Goal: Information Seeking & Learning: Learn about a topic

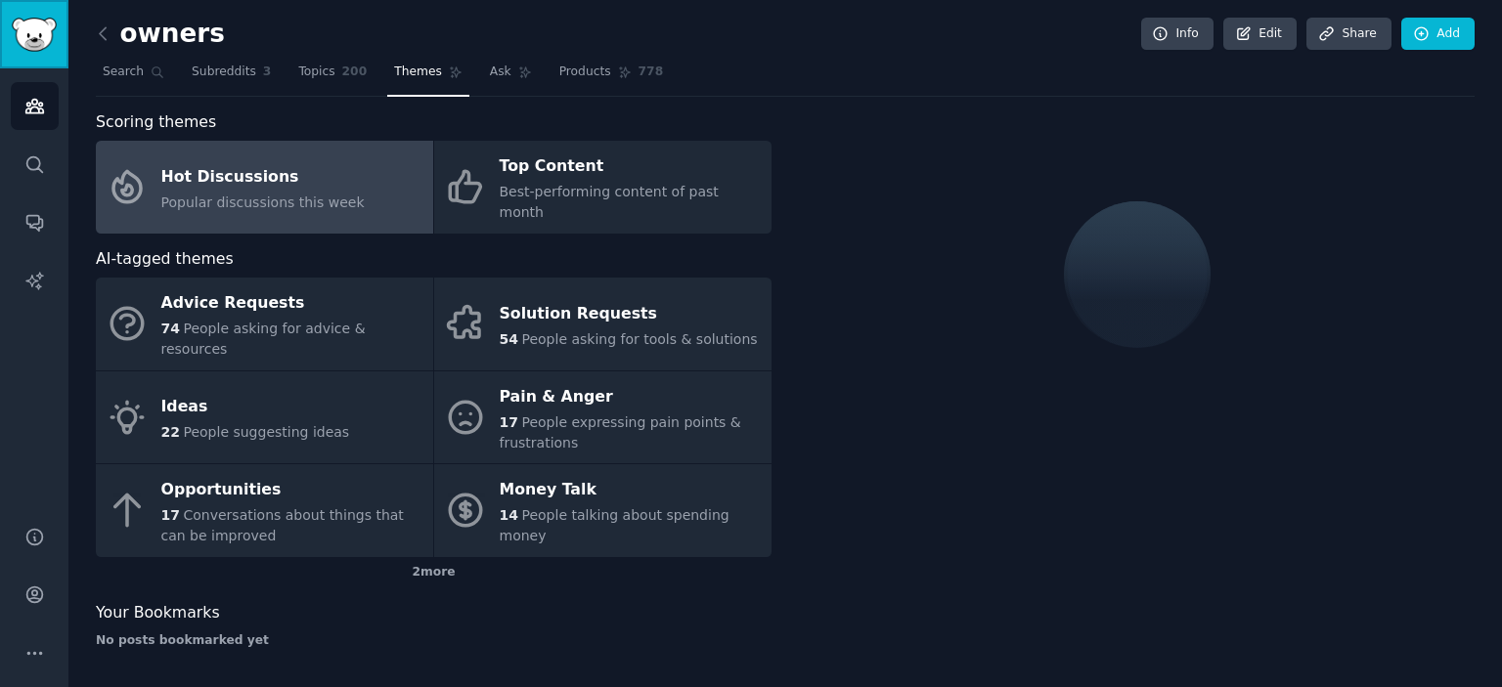
click at [31, 40] on img "Sidebar" at bounding box center [34, 35] width 45 height 34
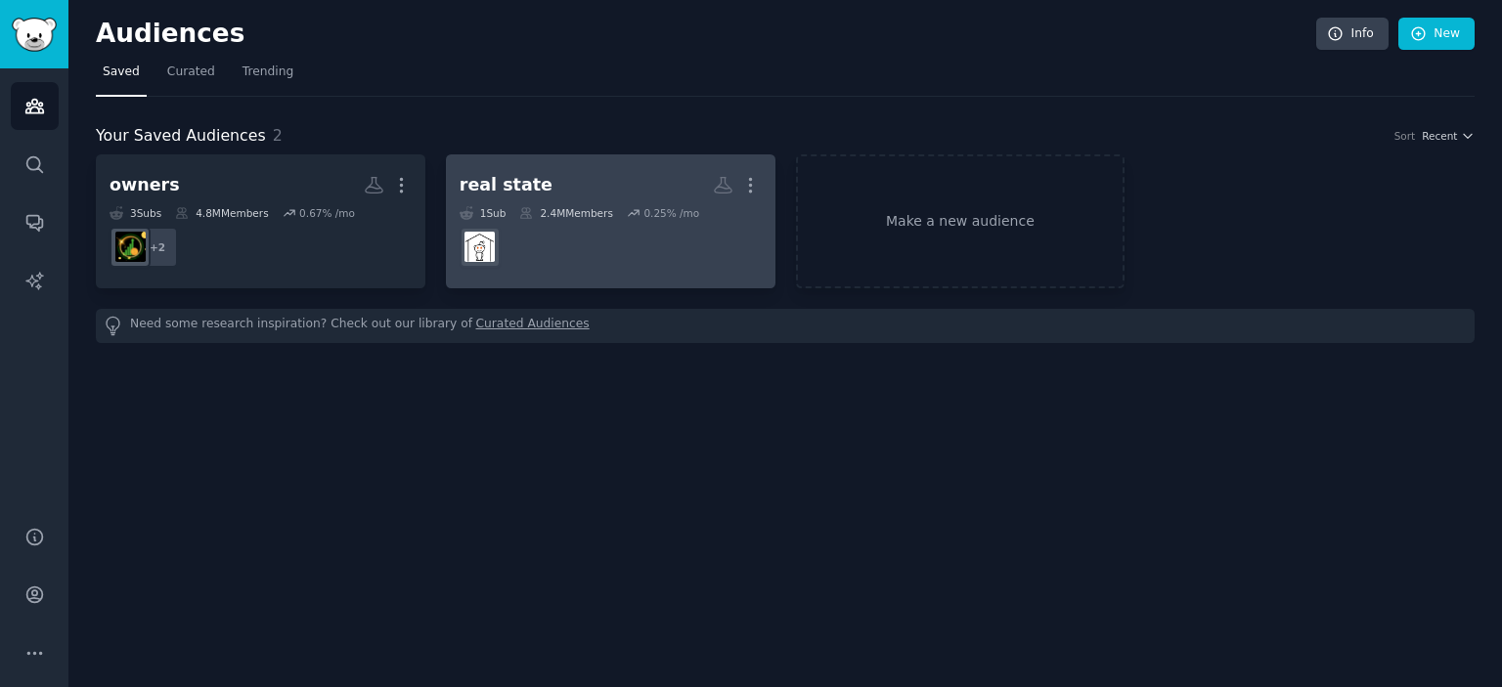
click at [514, 189] on div "real state" at bounding box center [506, 185] width 93 height 24
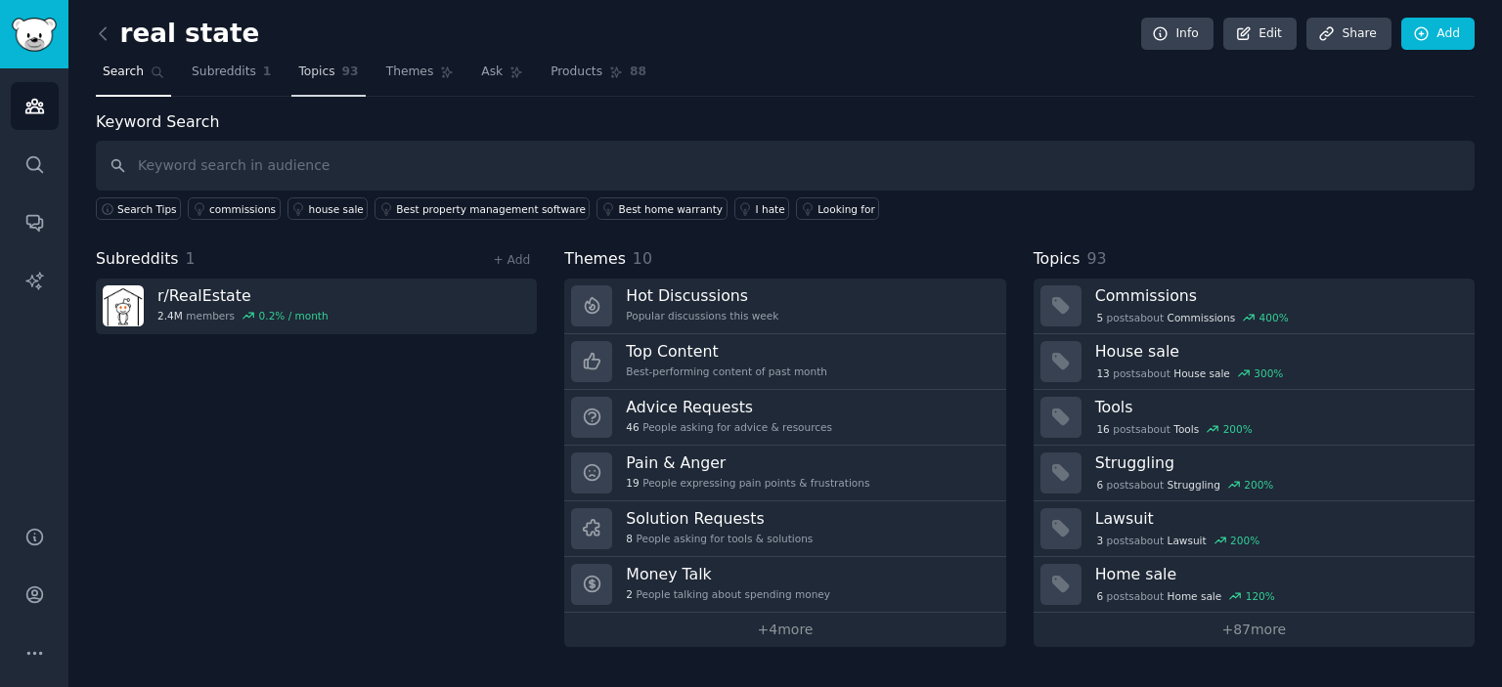
click at [296, 81] on link "Topics 93" at bounding box center [327, 77] width 73 height 40
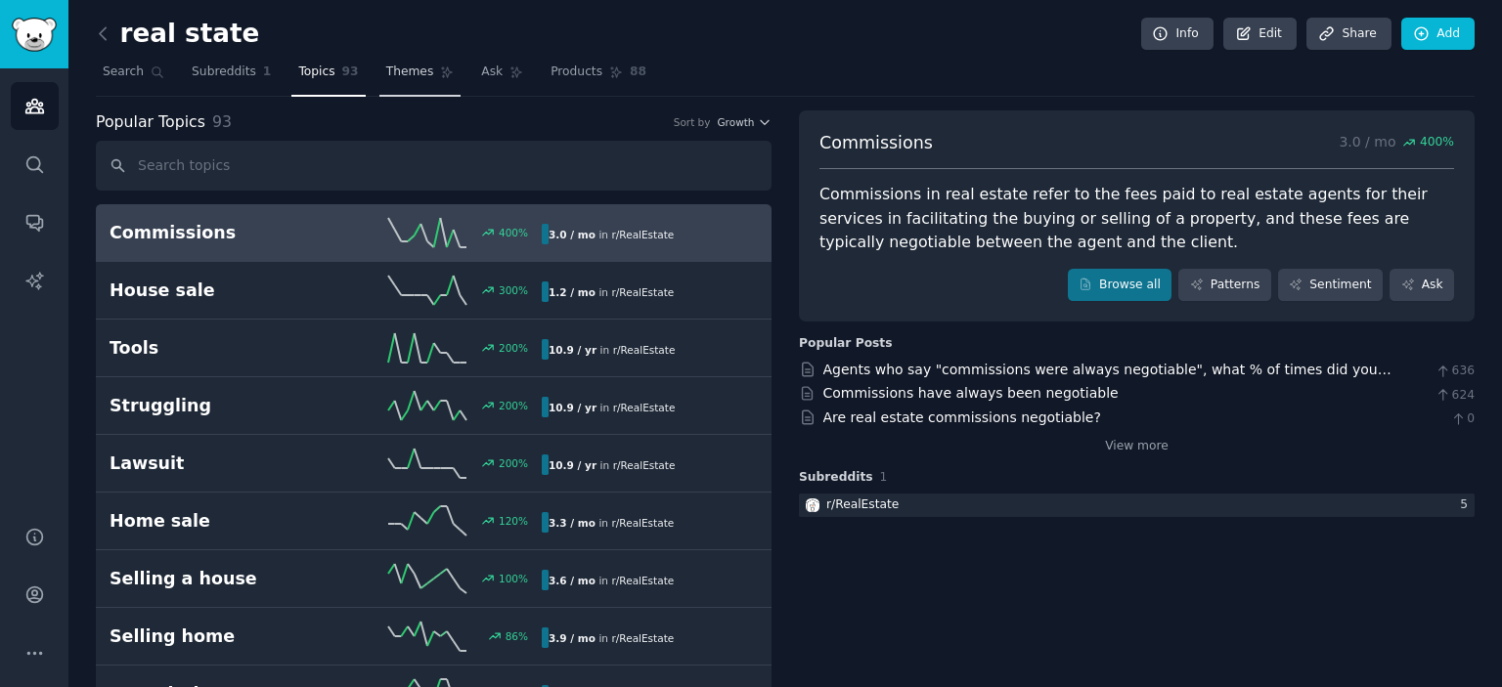
click at [398, 77] on span "Themes" at bounding box center [410, 73] width 48 height 18
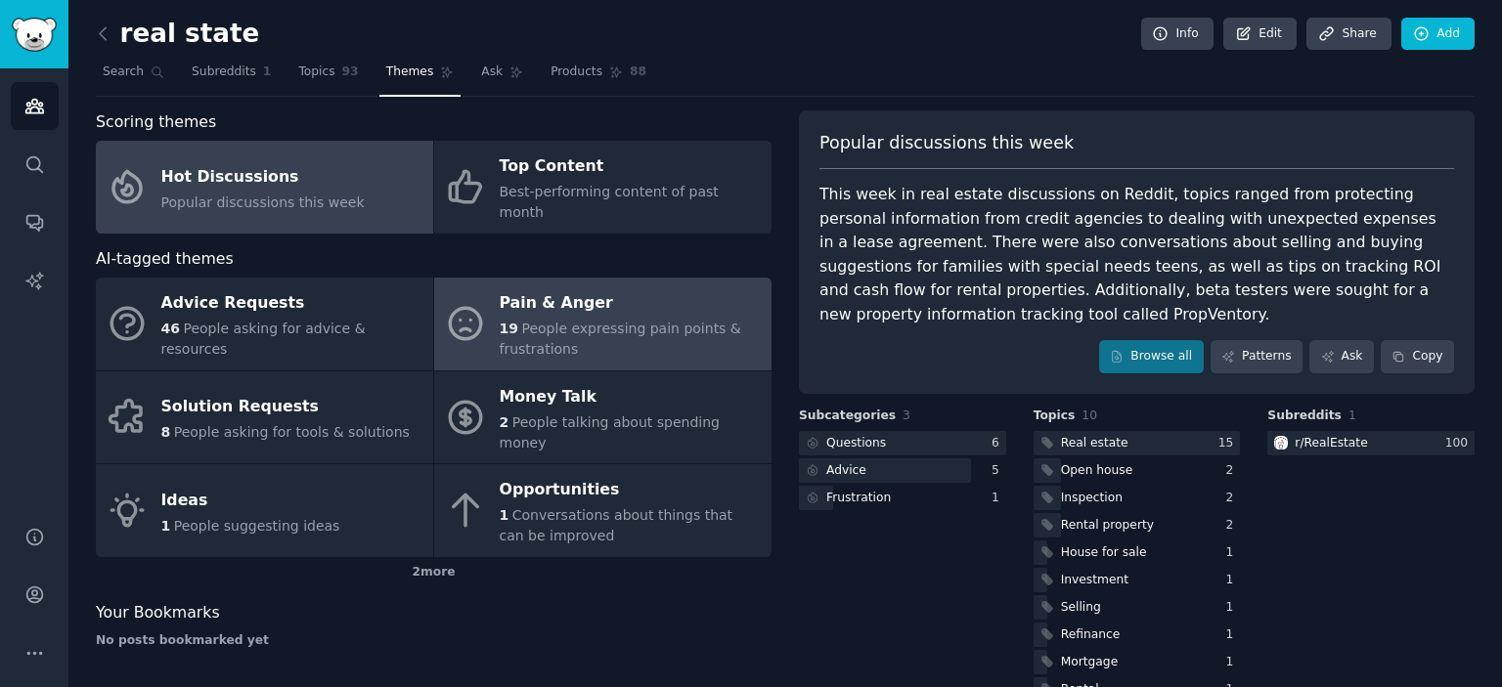
click at [591, 321] on span "People expressing pain points & frustrations" at bounding box center [621, 339] width 242 height 36
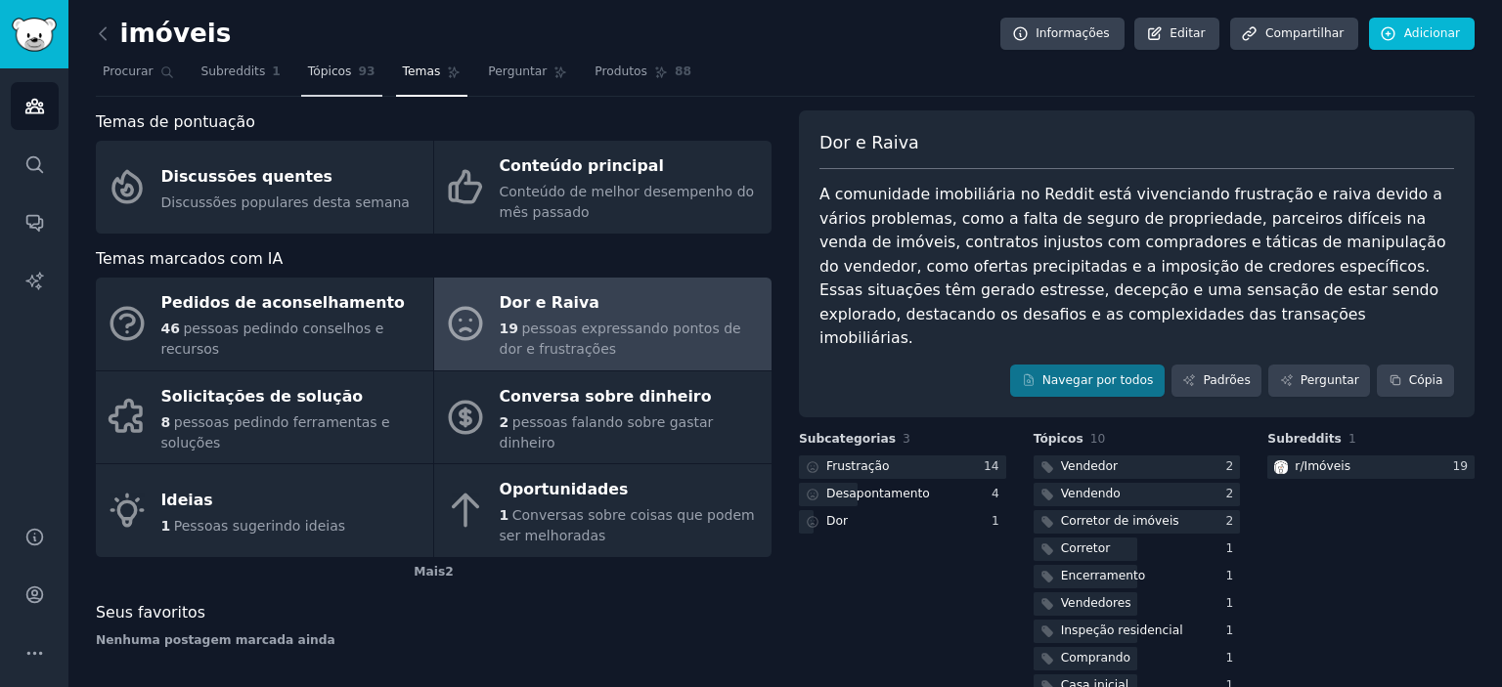
click at [301, 62] on link "Tópicos 93" at bounding box center [341, 77] width 81 height 40
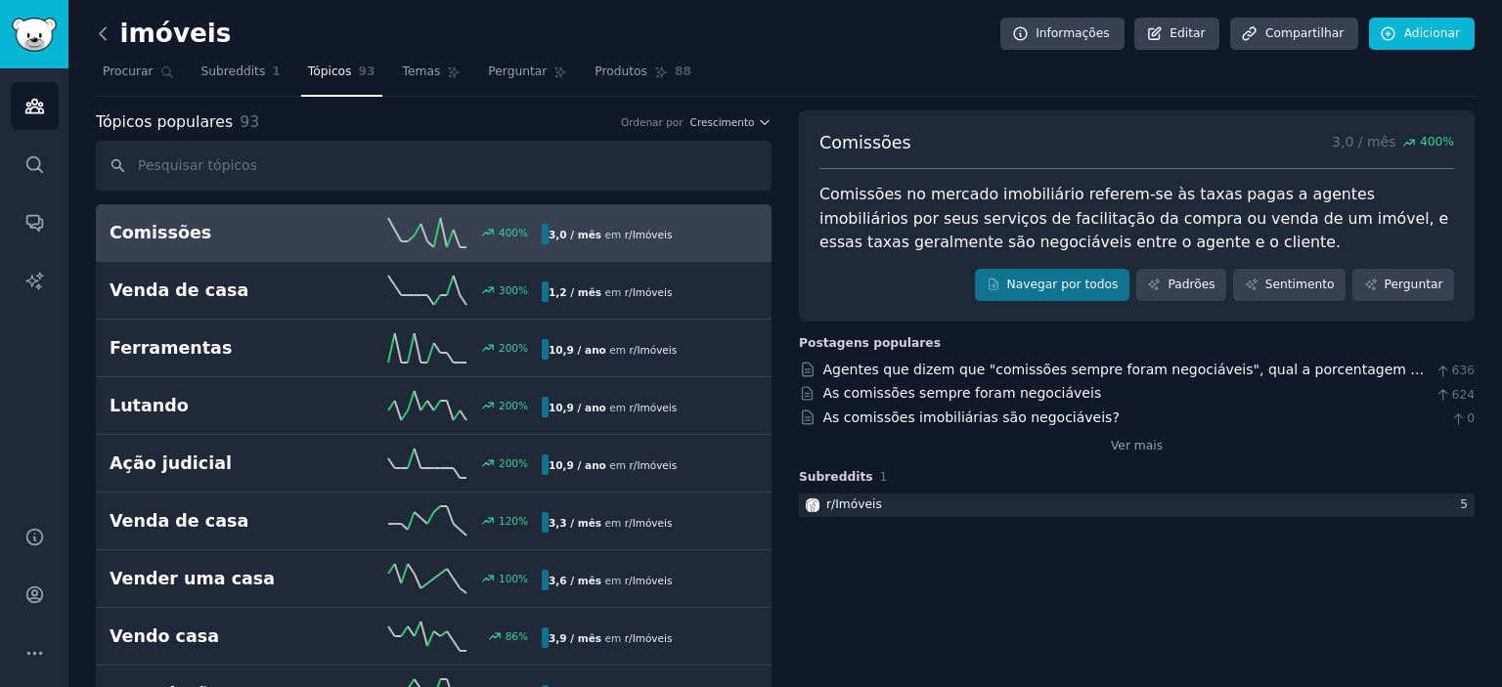
drag, startPoint x: 122, startPoint y: 21, endPoint x: 106, endPoint y: 34, distance: 21.5
click at [112, 30] on h2 "imóveis" at bounding box center [163, 34] width 135 height 31
click at [104, 36] on icon at bounding box center [103, 33] width 21 height 21
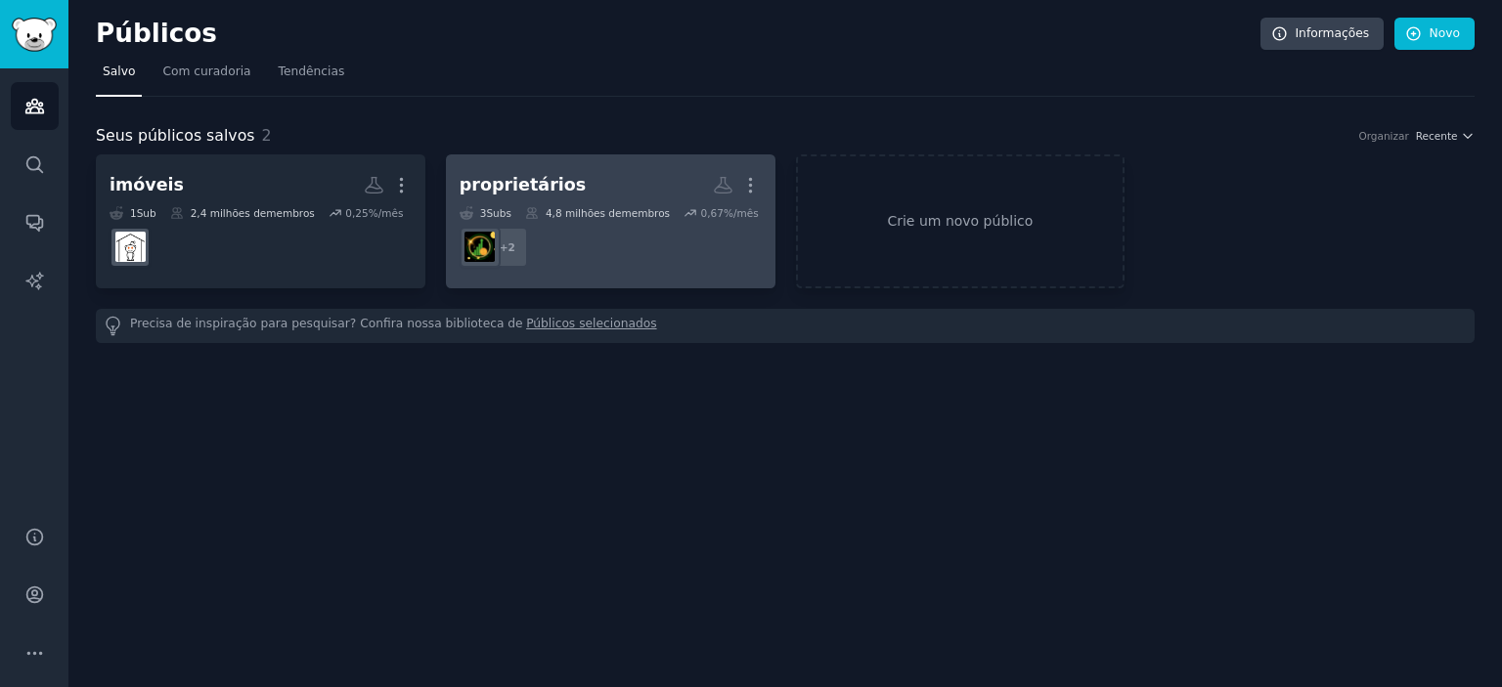
click at [505, 200] on h2 "proprietários Mais" at bounding box center [611, 185] width 302 height 34
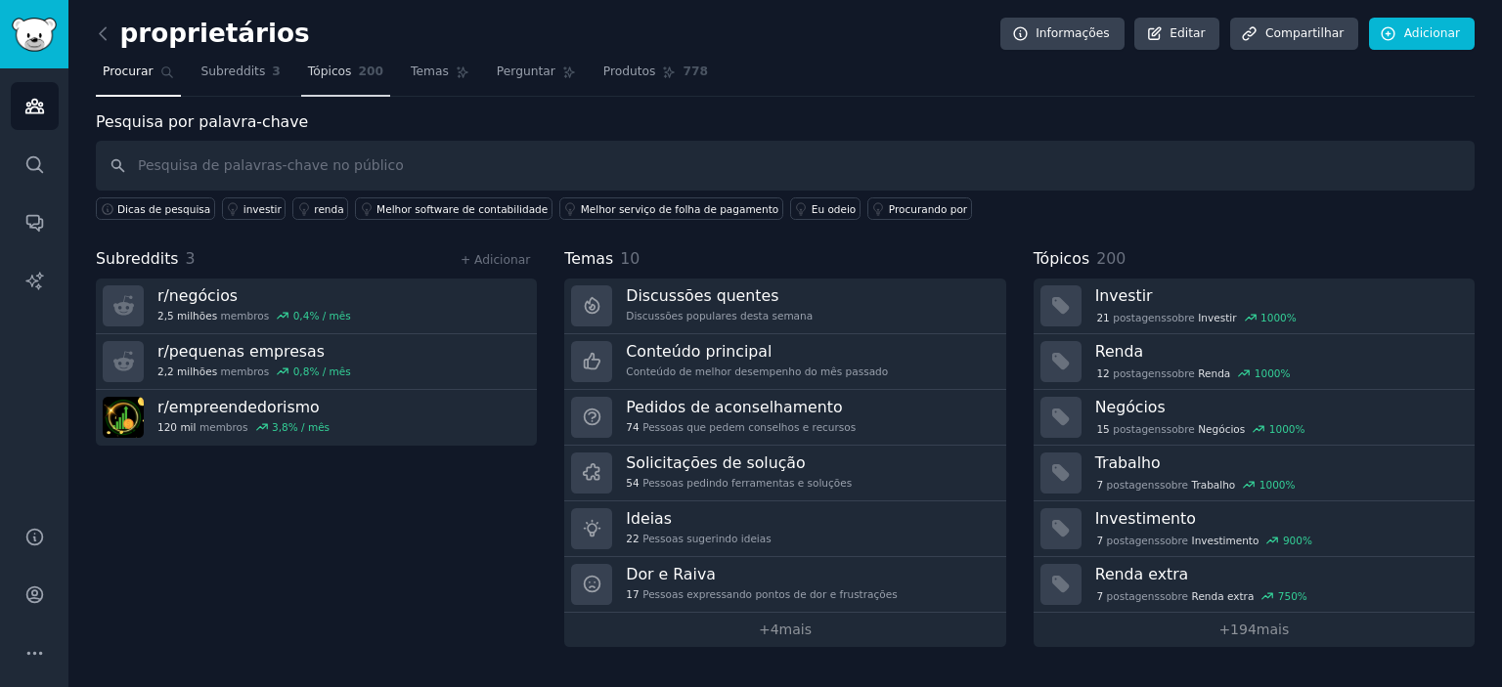
click at [308, 74] on font "Tópicos" at bounding box center [330, 72] width 44 height 14
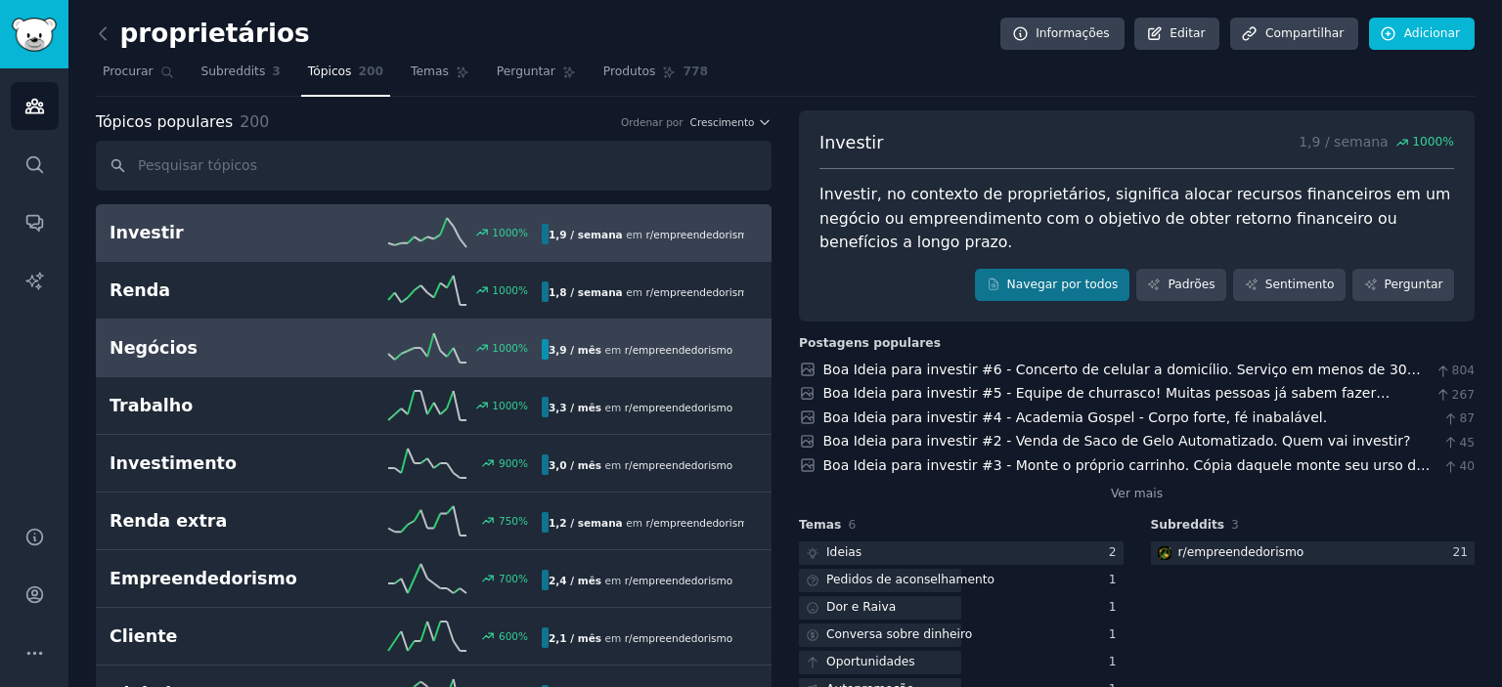
click at [175, 365] on link "Negócios 1000 % 3,9 / mês em r/ empreendedorismo" at bounding box center [434, 349] width 676 height 58
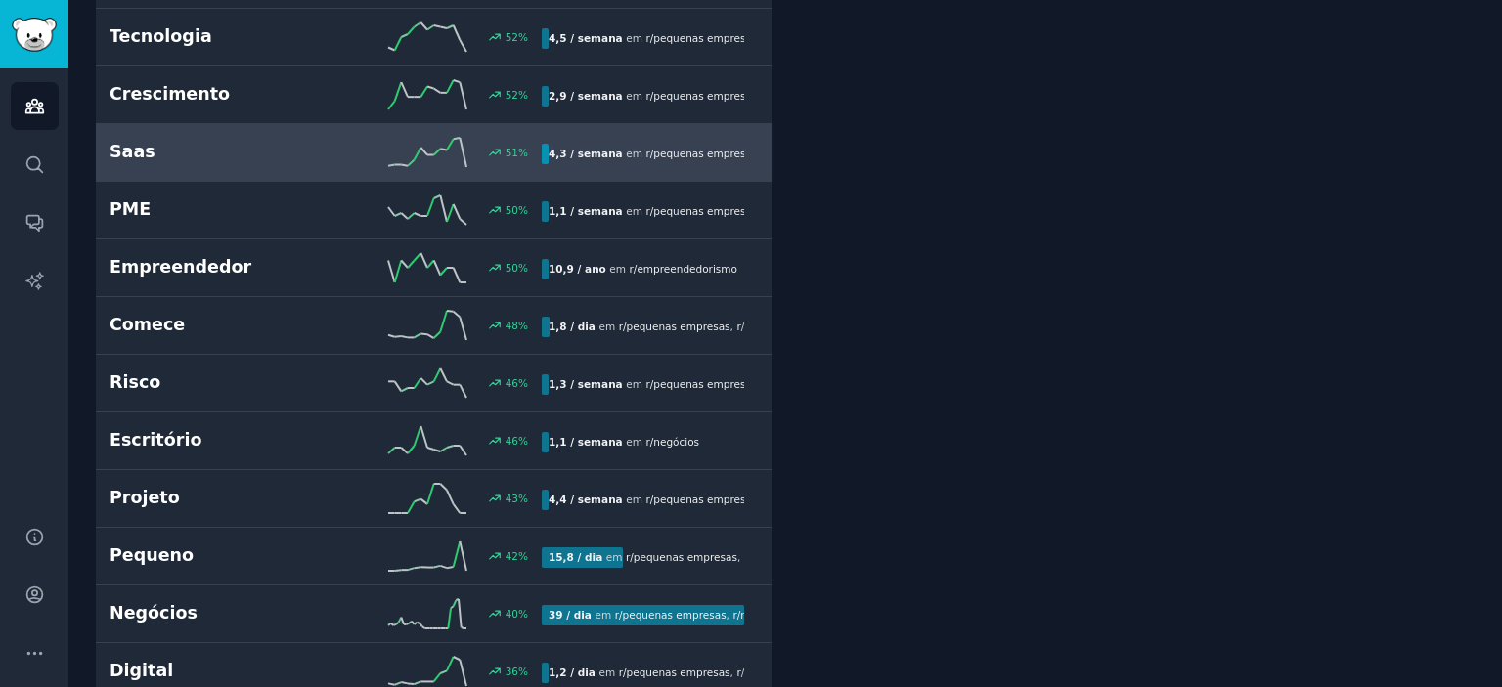
scroll to position [2444, 0]
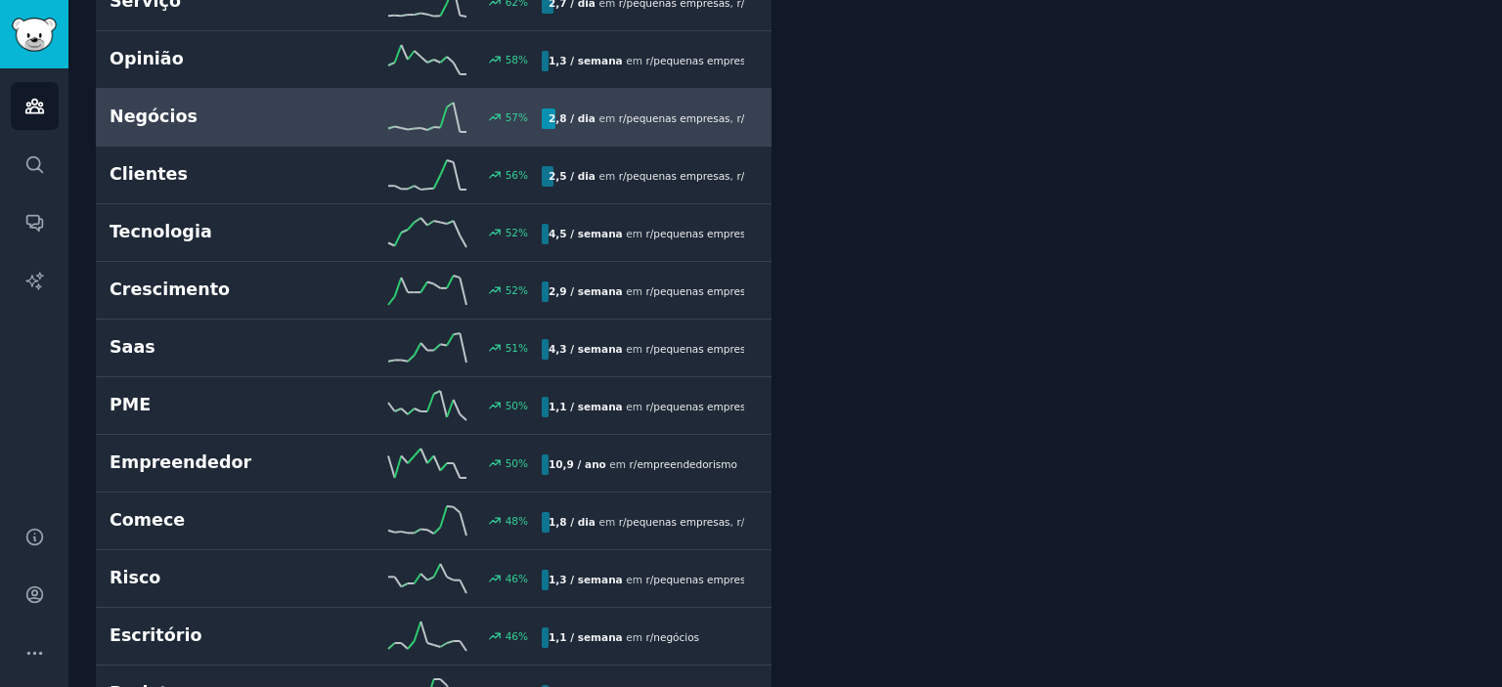
click at [175, 89] on link "Negócios 57 % 2,8 / dia em r/ pequenas empresas , r/ negócios" at bounding box center [434, 118] width 676 height 58
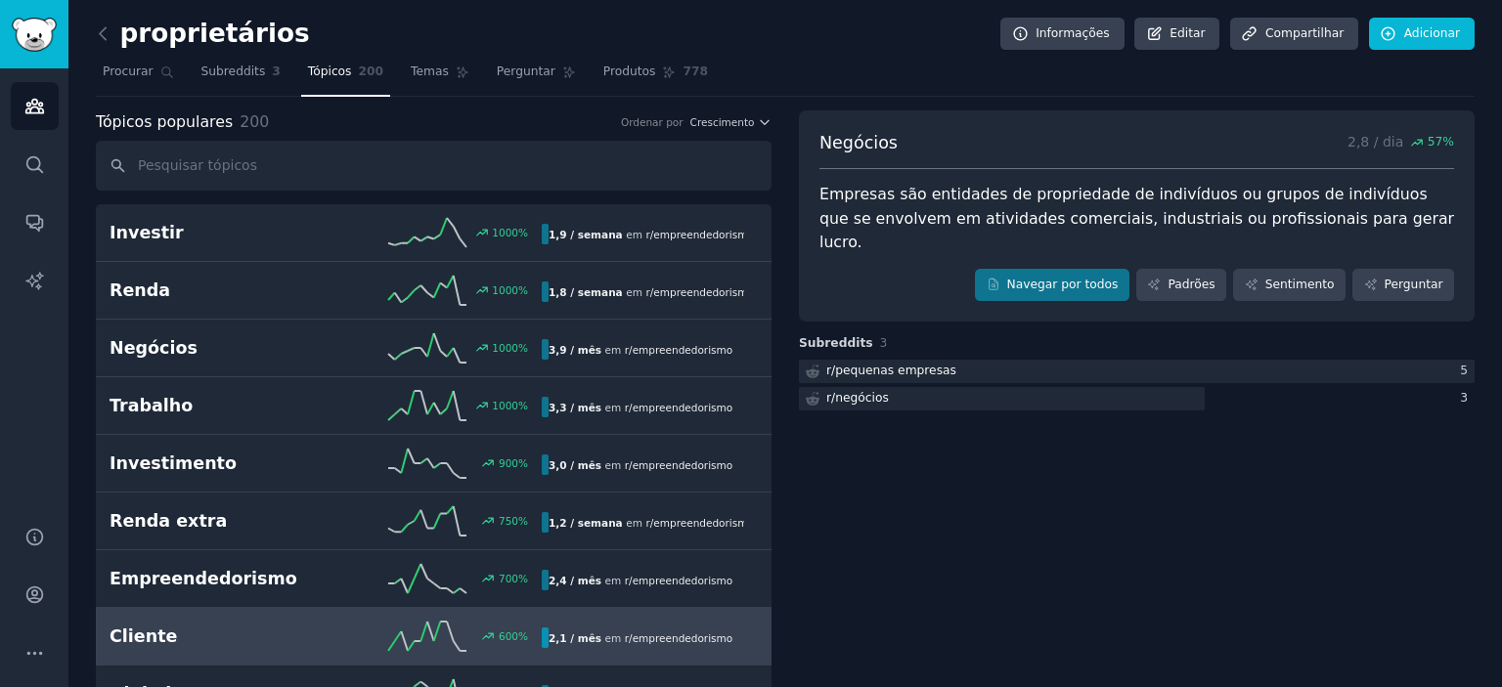
scroll to position [391, 0]
